Goal: Communication & Community: Answer question/provide support

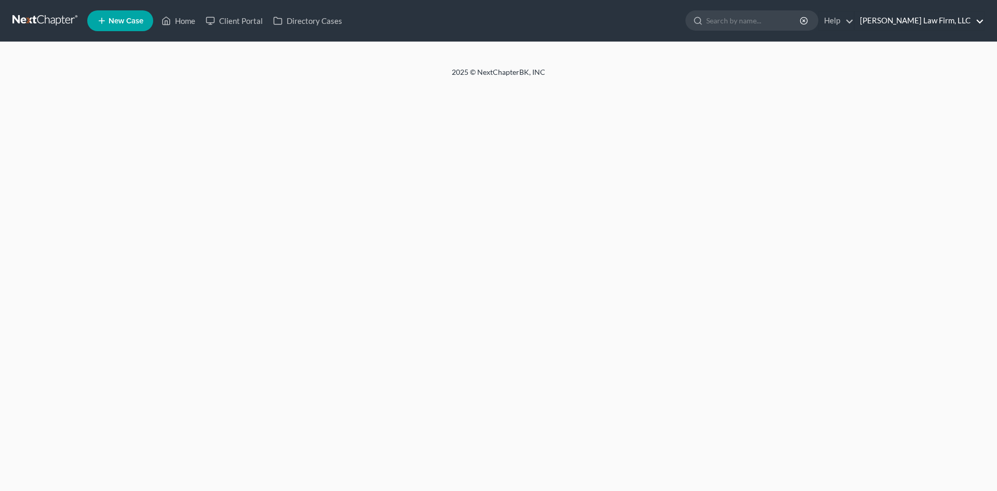
click at [976, 20] on link "[PERSON_NAME] Law Firm, LLC" at bounding box center [919, 20] width 129 height 19
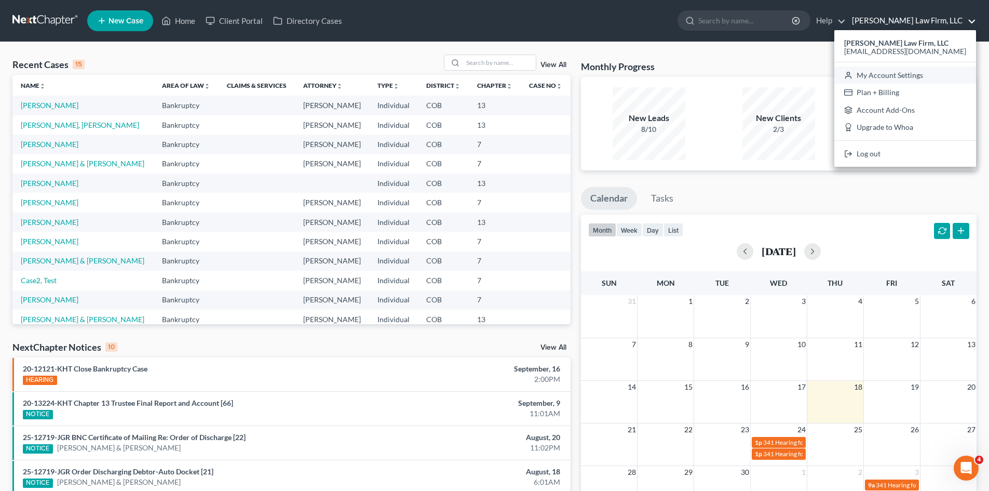
click at [934, 79] on link "My Account Settings" at bounding box center [906, 75] width 142 height 18
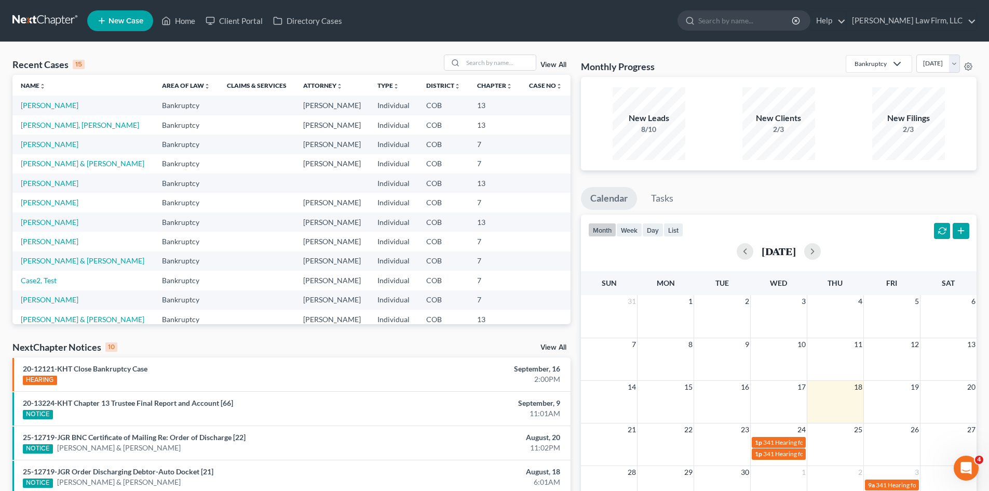
select select "28"
select select "5"
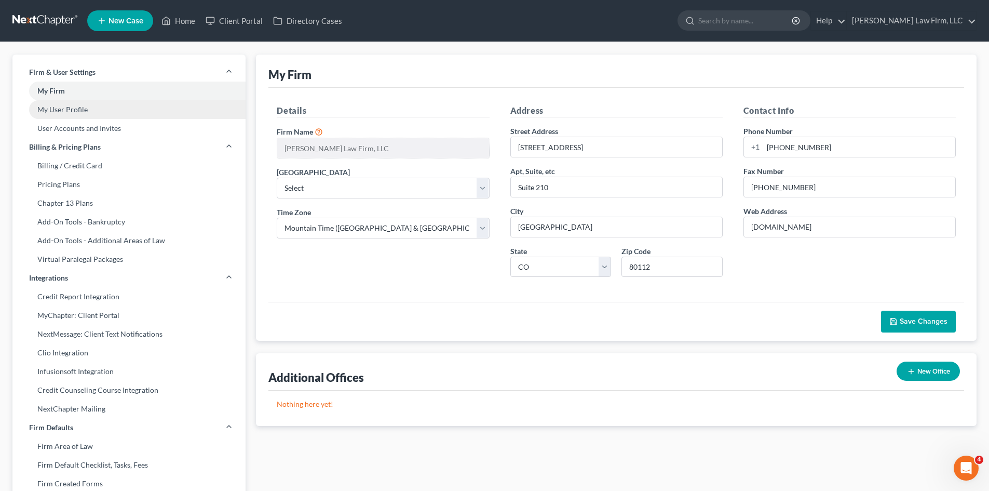
click at [82, 115] on link "My User Profile" at bounding box center [128, 109] width 233 height 19
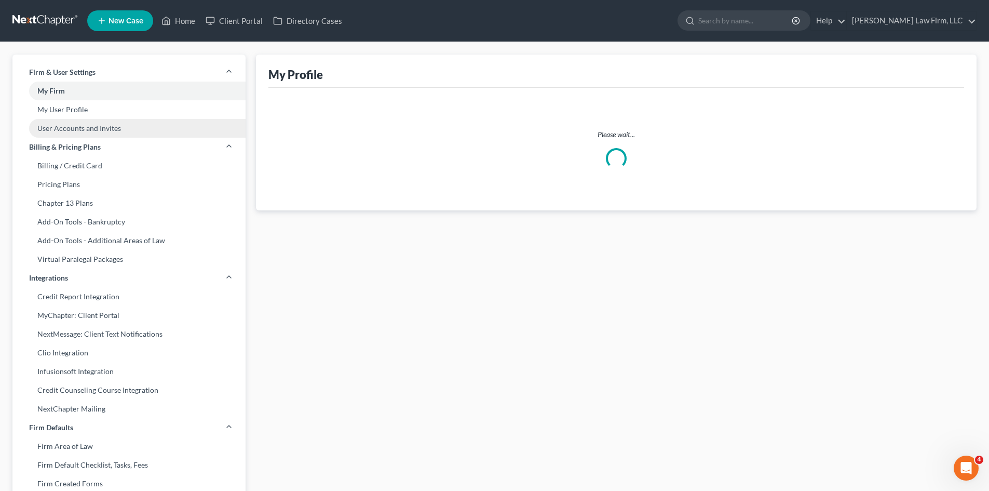
select select "5"
select select "paralegal"
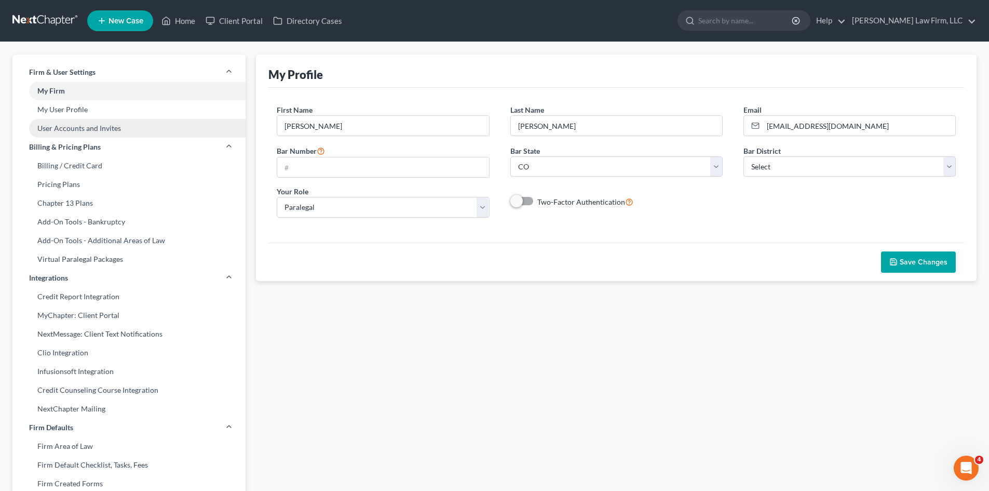
click at [87, 128] on link "User Accounts and Invites" at bounding box center [128, 128] width 233 height 19
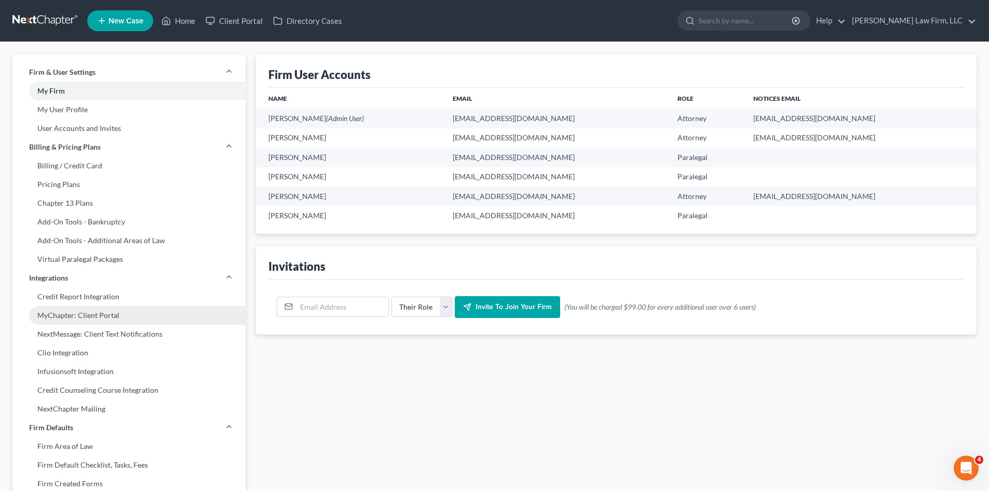
click at [146, 318] on link "MyChapter: Client Portal" at bounding box center [128, 315] width 233 height 19
select select
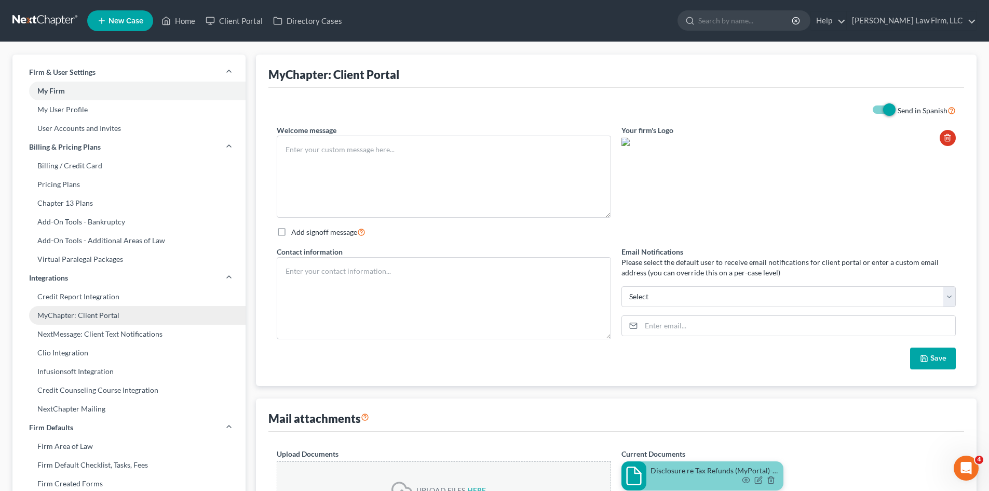
checkbox input "true"
select select "5"
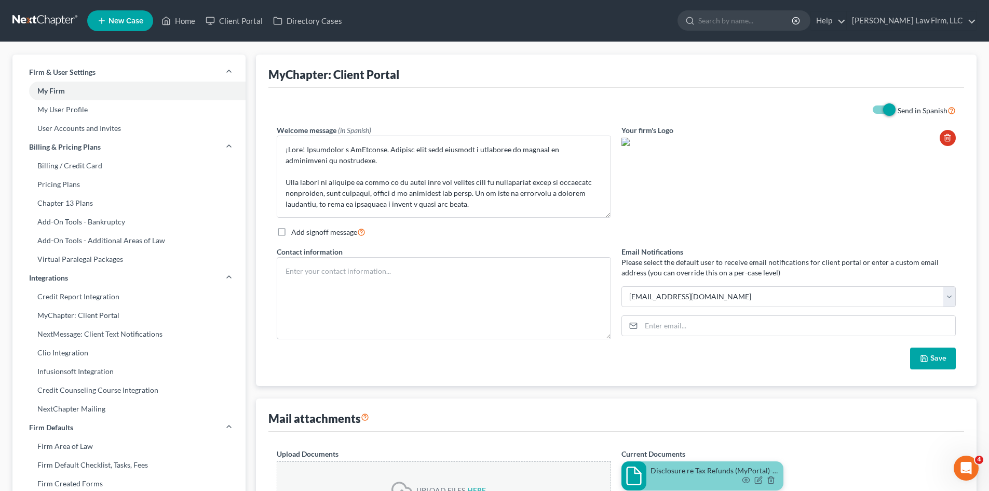
click at [878, 104] on span at bounding box center [883, 109] width 25 height 12
click at [898, 111] on label "Send in Spanish" at bounding box center [927, 110] width 58 height 12
click at [902, 111] on input "Send in Spanish" at bounding box center [905, 107] width 7 height 7
checkbox input "false"
click at [957, 296] on div "Email Notifications Please select the default user to receive email notificatio…" at bounding box center [788, 296] width 345 height 101
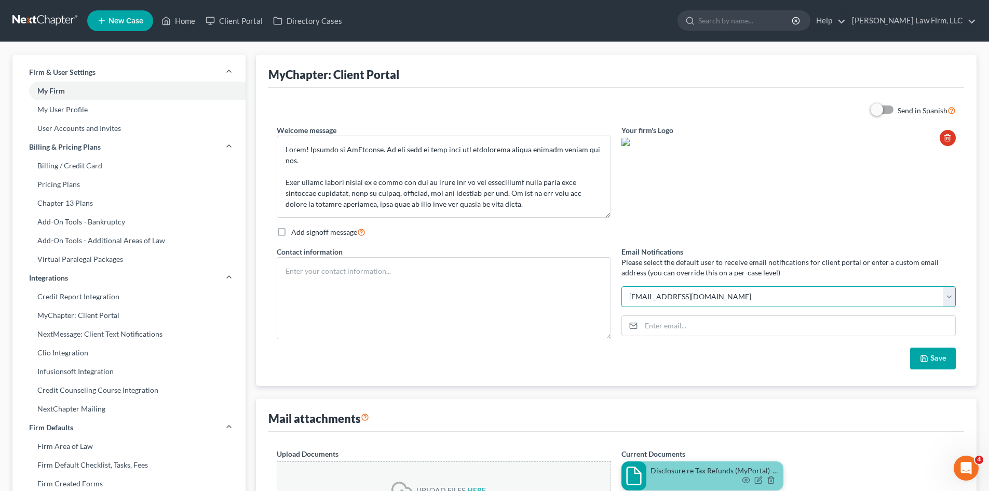
click at [954, 295] on select "[EMAIL_ADDRESS][DOMAIN_NAME] [EMAIL_ADDRESS][DOMAIN_NAME] [EMAIL_ADDRESS][DOMAI…" at bounding box center [789, 296] width 334 height 21
select select
click at [622, 286] on select "[EMAIL_ADDRESS][DOMAIN_NAME] [EMAIL_ADDRESS][DOMAIN_NAME] [EMAIL_ADDRESS][DOMAI…" at bounding box center [789, 296] width 334 height 21
click at [948, 351] on button "Save" at bounding box center [933, 358] width 46 height 22
click at [918, 21] on link "[PERSON_NAME] Law Firm, LLC" at bounding box center [911, 20] width 129 height 19
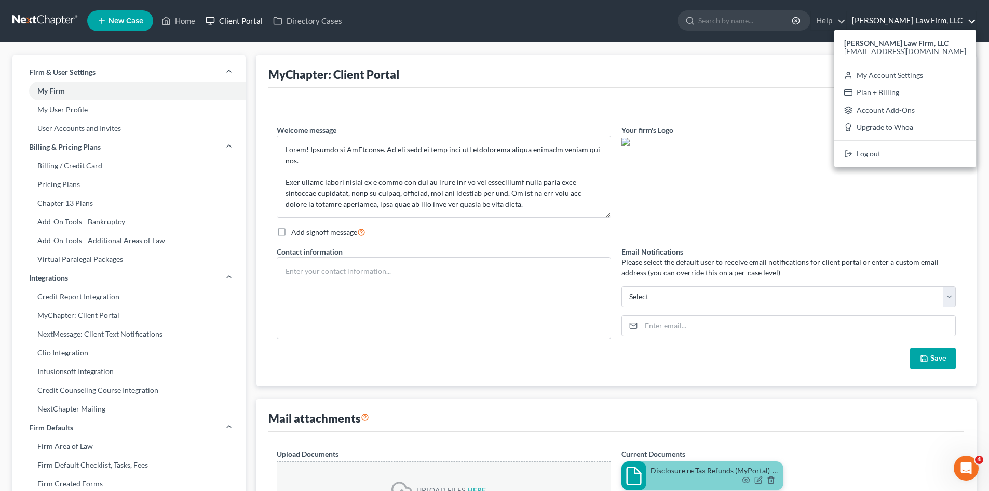
click at [243, 17] on link "Client Portal" at bounding box center [234, 20] width 68 height 19
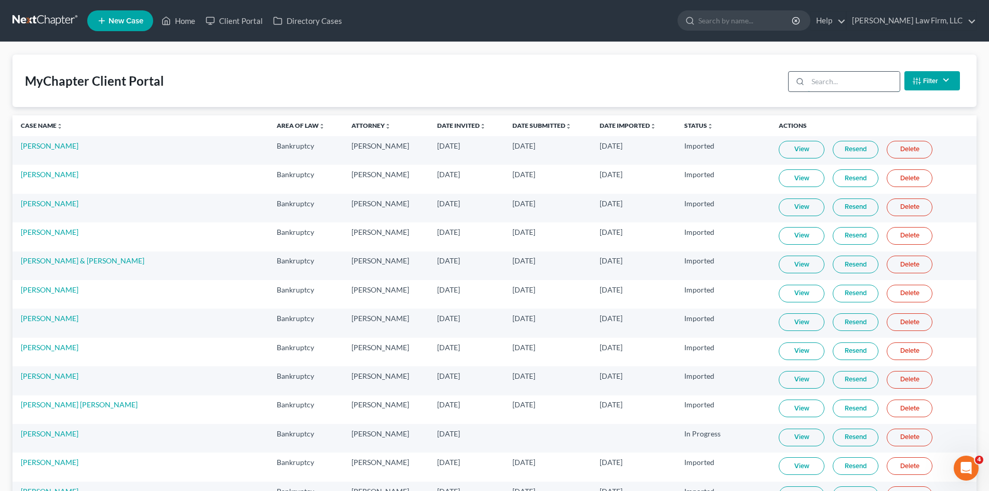
click at [852, 87] on input "search" at bounding box center [854, 82] width 92 height 20
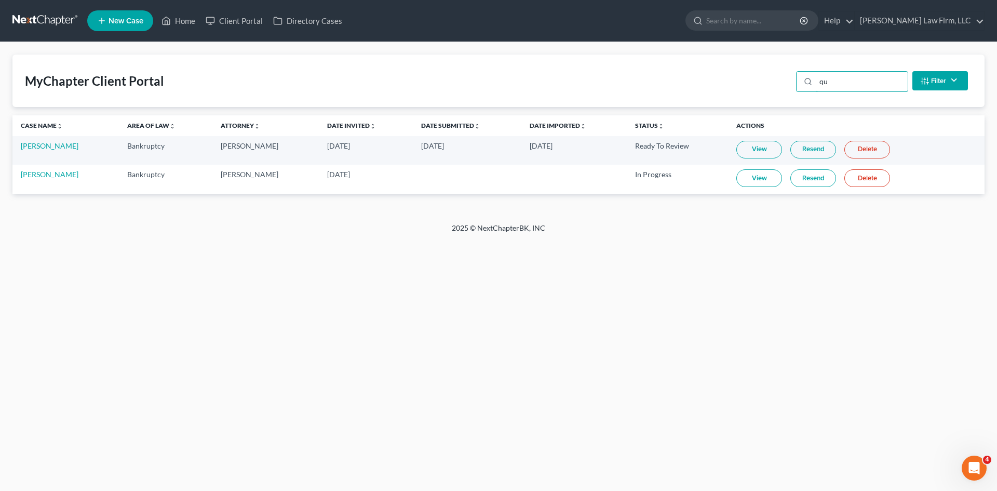
type input "qu"
click at [807, 150] on link "Resend" at bounding box center [813, 150] width 46 height 18
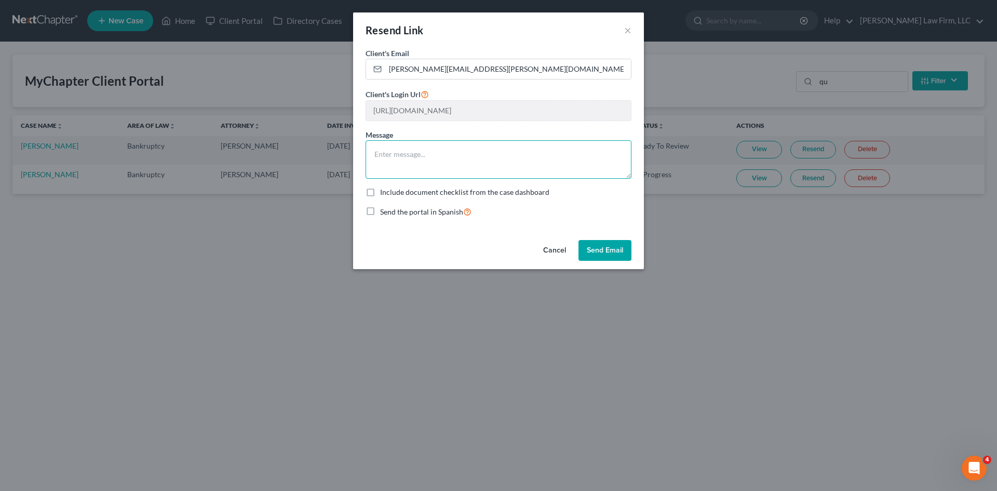
click at [510, 176] on textarea at bounding box center [499, 159] width 266 height 38
type textarea "Hi [PERSON_NAME], Please try this link, if it does not work i will"
click at [513, 71] on input "[PERSON_NAME][EMAIL_ADDRESS][PERSON_NAME][DOMAIN_NAME]" at bounding box center [508, 69] width 246 height 20
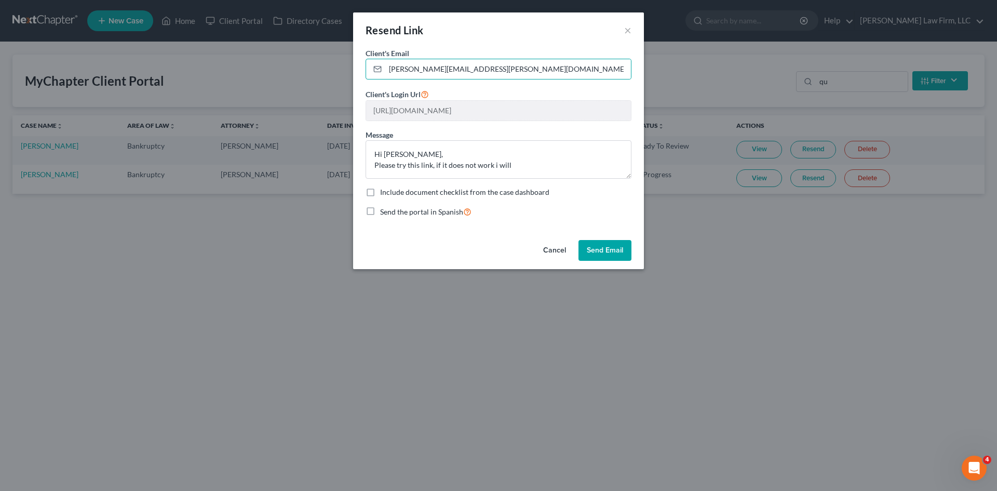
click at [405, 196] on label "Include document checklist from the case dashboard" at bounding box center [464, 192] width 169 height 10
click at [391, 194] on input "Include document checklist from the case dashboard" at bounding box center [387, 190] width 7 height 7
click at [405, 196] on label "Include document checklist from the case dashboard" at bounding box center [464, 192] width 169 height 10
click at [391, 194] on input "Include document checklist from the case dashboard" at bounding box center [387, 190] width 7 height 7
checkbox input "false"
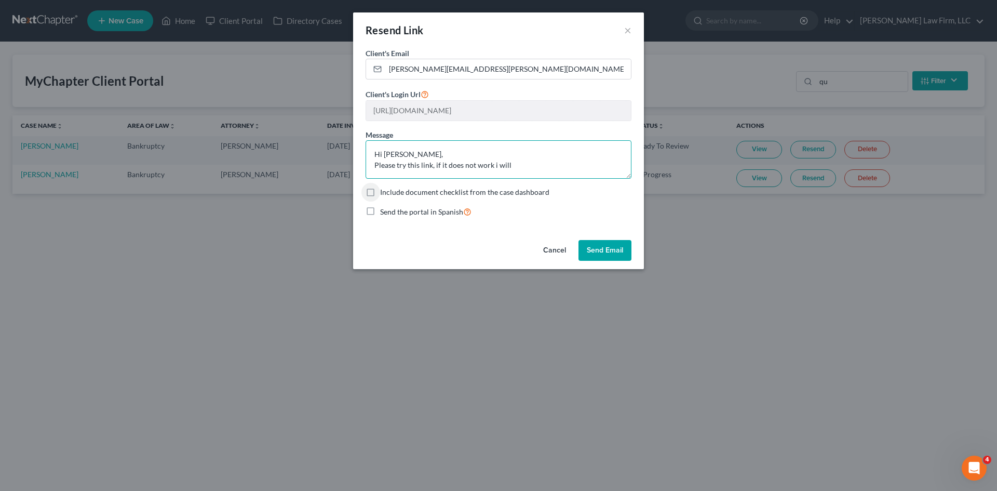
click at [534, 162] on textarea "Hi [PERSON_NAME], Please try this link, if it does not work i will" at bounding box center [499, 159] width 266 height 38
type textarea "Hi [PERSON_NAME], Please try this link, if it does not work i will call and [PE…"
click at [600, 253] on button "Send Email" at bounding box center [605, 250] width 53 height 21
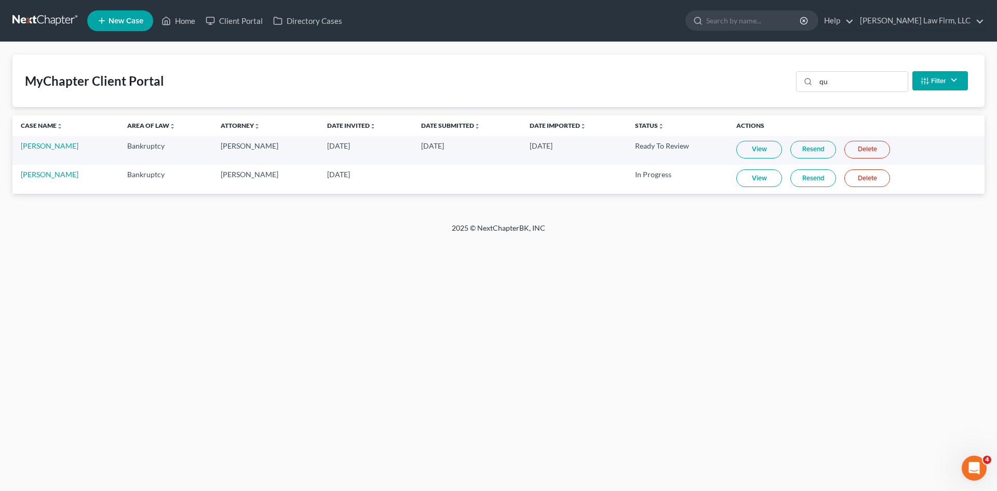
click at [44, 22] on link at bounding box center [45, 20] width 66 height 19
